Goal: Find specific page/section: Find specific page/section

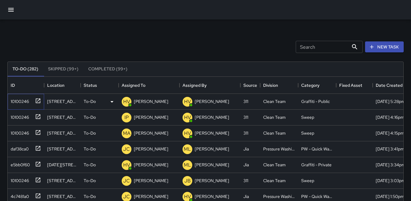
click at [18, 97] on div "10100246" at bounding box center [18, 100] width 21 height 9
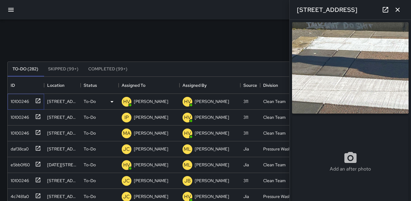
type input "**********"
click at [23, 115] on div "10100246" at bounding box center [18, 116] width 21 height 9
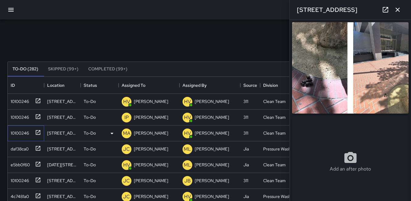
click at [21, 135] on div "10100246" at bounding box center [18, 131] width 21 height 9
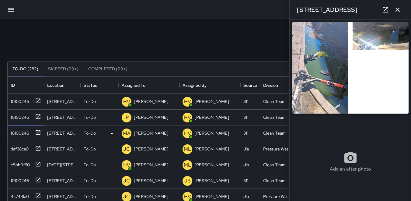
type input "**********"
click at [17, 146] on div "daf38ca0" at bounding box center [18, 147] width 20 height 9
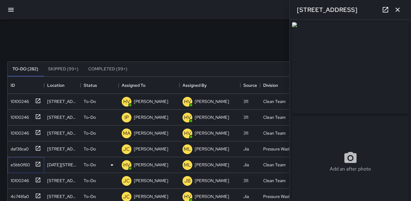
click at [19, 164] on div "e5bb0f60" at bounding box center [19, 163] width 22 height 9
type input "**********"
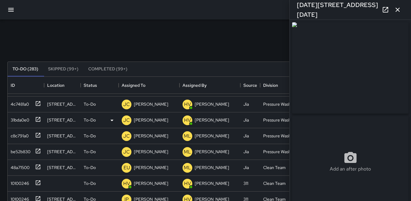
scroll to position [122, 0]
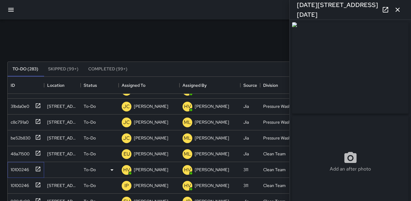
click at [20, 168] on div "10100246" at bounding box center [18, 168] width 21 height 9
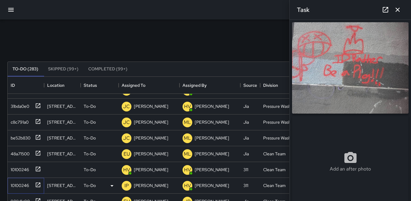
click at [21, 183] on div "10100246" at bounding box center [18, 184] width 21 height 9
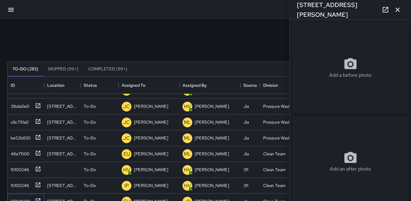
click at [23, 196] on div "908d1c90" at bounding box center [19, 200] width 22 height 9
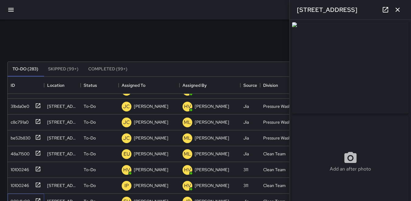
type input "**********"
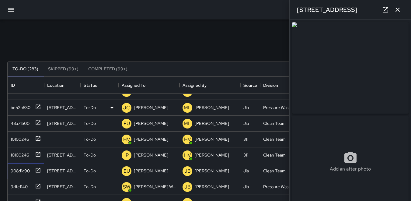
scroll to position [182, 0]
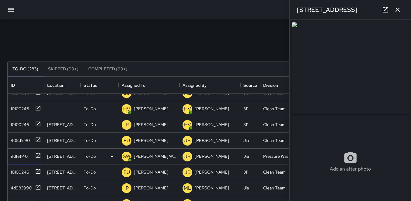
click at [16, 153] on div "9dfe1140" at bounding box center [17, 155] width 19 height 9
click at [398, 9] on icon "button" at bounding box center [397, 10] width 4 height 4
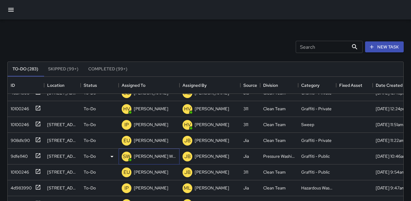
click at [124, 157] on p "SW" at bounding box center [126, 156] width 7 height 7
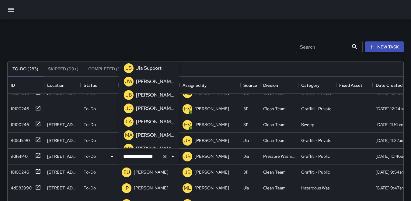
scroll to position [122, 0]
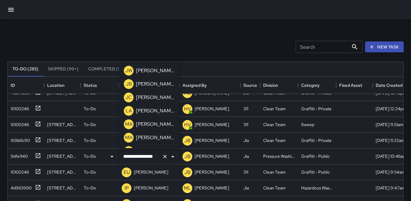
click at [126, 95] on p "JC" at bounding box center [128, 97] width 7 height 7
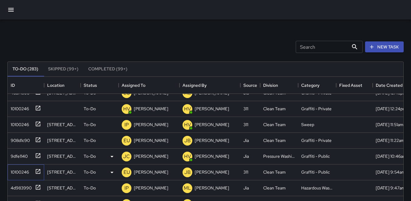
click at [24, 172] on div "10100246" at bounding box center [18, 170] width 21 height 9
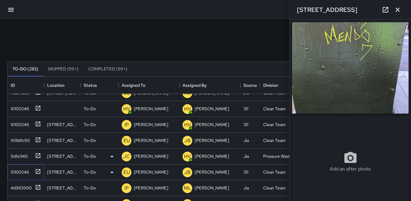
type input "**********"
click at [128, 172] on p "EU" at bounding box center [126, 171] width 6 height 7
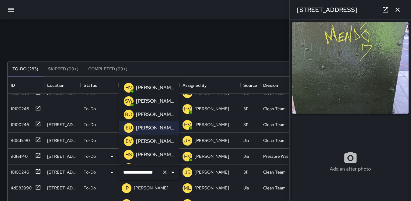
click at [127, 88] on p "HV" at bounding box center [128, 87] width 7 height 7
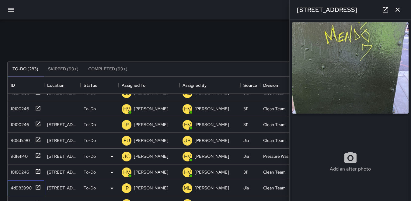
click at [23, 187] on div "4d983990" at bounding box center [19, 186] width 23 height 9
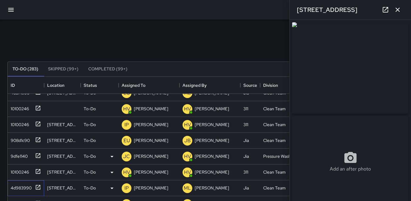
type input "**********"
click at [401, 12] on button "button" at bounding box center [397, 10] width 12 height 12
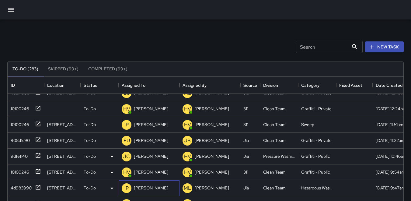
click at [128, 187] on p "IP" at bounding box center [126, 187] width 4 height 7
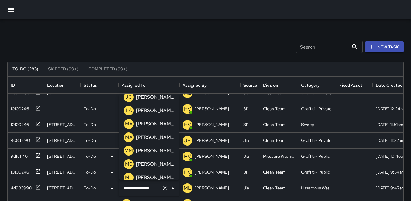
scroll to position [163, 0]
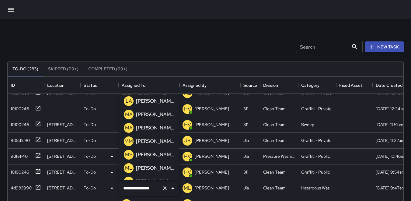
click at [131, 114] on p "MA" at bounding box center [129, 114] width 8 height 7
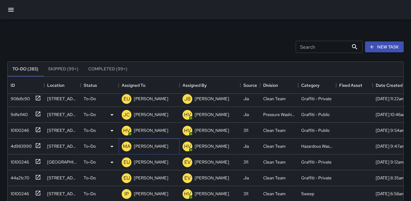
scroll to position [243, 0]
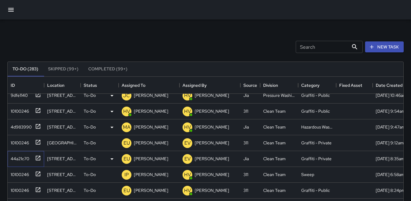
click at [21, 158] on div "44a21c70" at bounding box center [18, 157] width 21 height 9
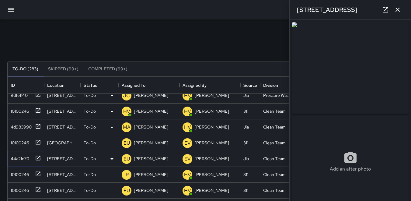
type input "**********"
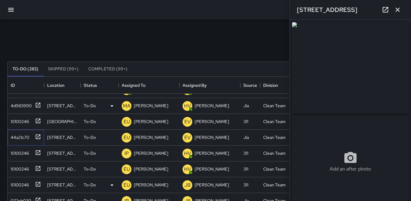
scroll to position [274, 0]
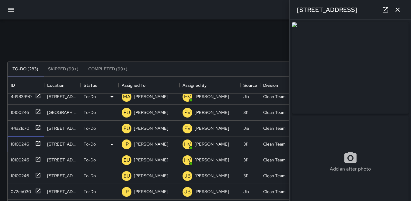
click at [17, 144] on div "10100246" at bounding box center [18, 142] width 21 height 9
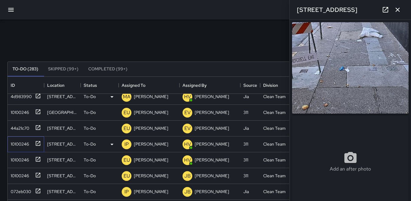
type input "**********"
click at [24, 161] on div "10100246" at bounding box center [18, 158] width 21 height 9
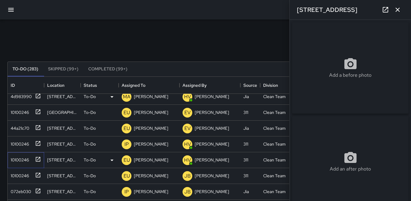
type input "**********"
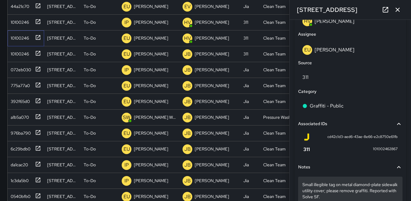
scroll to position [365, 0]
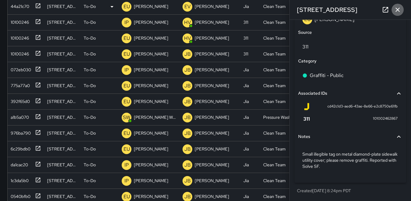
drag, startPoint x: 396, startPoint y: 8, endPoint x: 389, endPoint y: 14, distance: 9.3
click at [396, 8] on icon "button" at bounding box center [397, 9] width 7 height 7
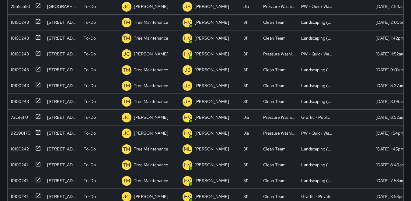
scroll to position [699, 0]
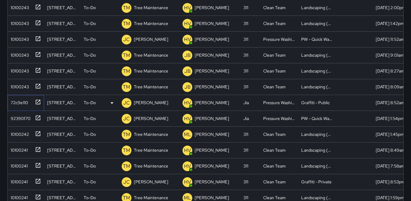
click at [21, 100] on div "72c9e110" at bounding box center [18, 101] width 20 height 9
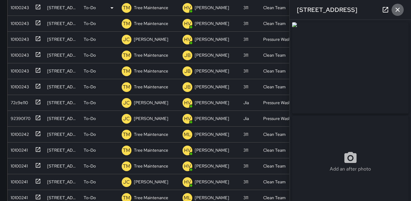
click at [398, 10] on icon "button" at bounding box center [397, 10] width 4 height 4
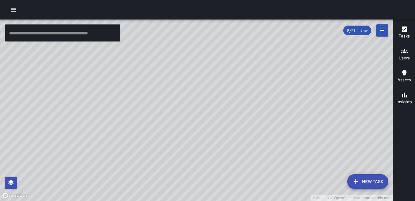
click at [12, 8] on icon "button" at bounding box center [13, 10] width 5 height 4
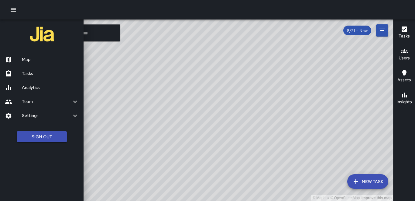
click at [46, 60] on h6 "Map" at bounding box center [50, 59] width 57 height 7
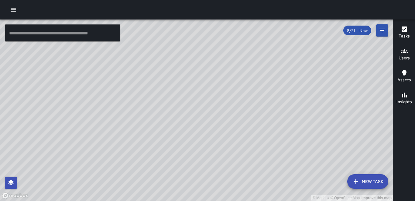
drag, startPoint x: 113, startPoint y: 92, endPoint x: 146, endPoint y: 100, distance: 33.5
click at [146, 102] on div "© Mapbox © OpenStreetMap Improve this map" at bounding box center [196, 109] width 393 height 181
click at [142, 113] on div "© Mapbox © OpenStreetMap Improve this map" at bounding box center [196, 109] width 393 height 181
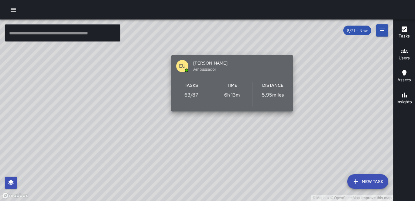
click at [272, 90] on div "Distance 5.95 miles" at bounding box center [273, 94] width 40 height 24
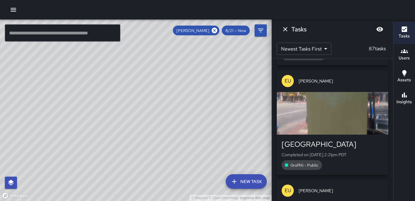
scroll to position [213, 0]
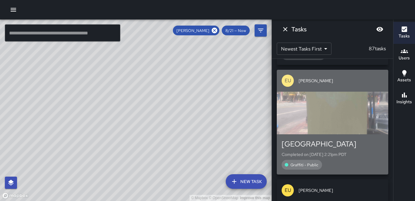
click at [343, 117] on div "button" at bounding box center [333, 113] width 112 height 43
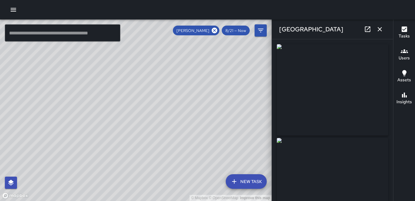
type input "**********"
drag, startPoint x: 343, startPoint y: 117, endPoint x: 332, endPoint y: 101, distance: 19.7
click at [332, 101] on img at bounding box center [333, 89] width 112 height 91
